Goal: Use online tool/utility: Utilize a website feature to perform a specific function

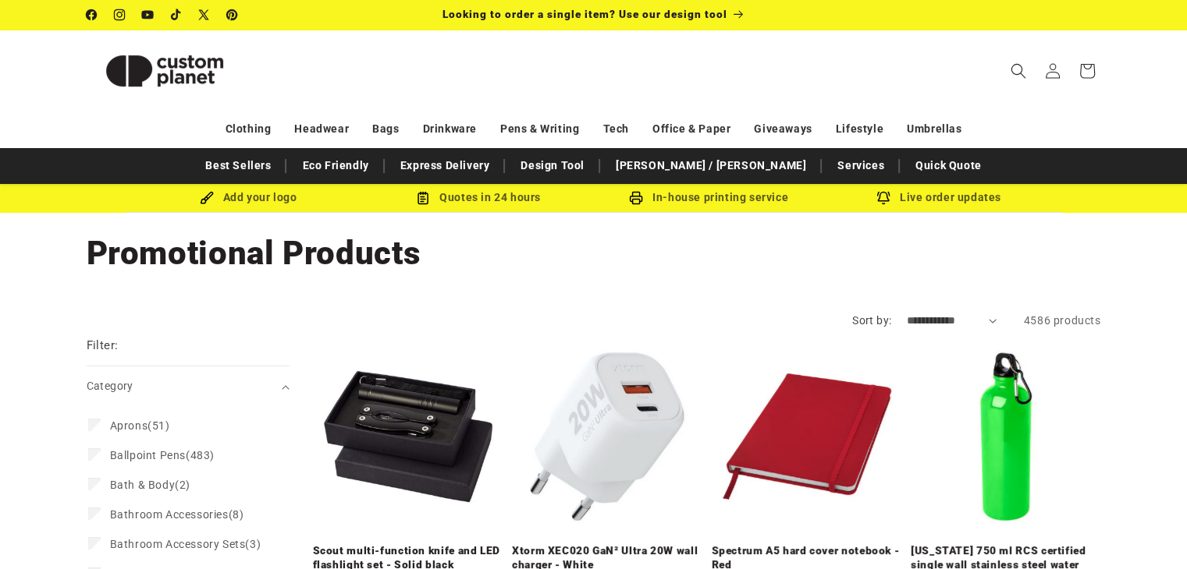
click at [1175, 558] on div at bounding box center [1175, 558] width 0 height 0
drag, startPoint x: 1194, startPoint y: 26, endPoint x: 1169, endPoint y: -34, distance: 64.3
click at [1169, 0] on html "Cookie consent We and our partners, including Shopify, use cookies and other te…" at bounding box center [593, 284] width 1187 height 569
click at [592, 166] on link "Design Tool" at bounding box center [553, 165] width 80 height 27
